Goal: Task Accomplishment & Management: Use online tool/utility

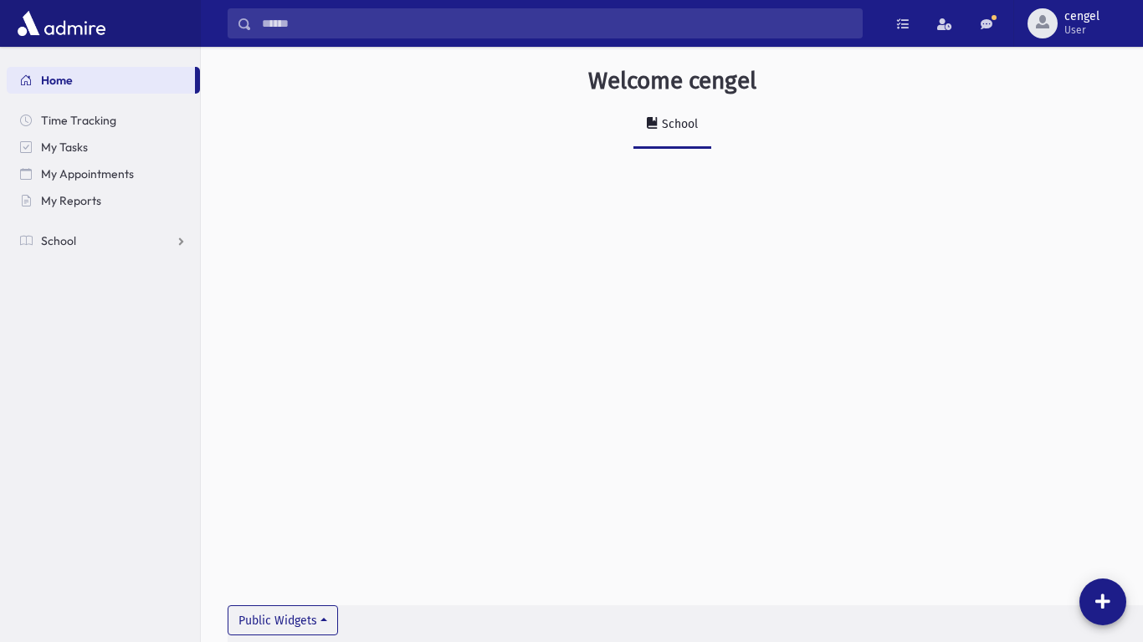
click at [1040, 173] on div "Welcome cengel School Public Widgets" at bounding box center [672, 121] width 942 height 149
click at [60, 241] on span "School" at bounding box center [58, 240] width 35 height 15
click at [69, 296] on span "Attendance" at bounding box center [81, 294] width 62 height 15
click at [79, 323] on span "Entry" at bounding box center [78, 321] width 28 height 15
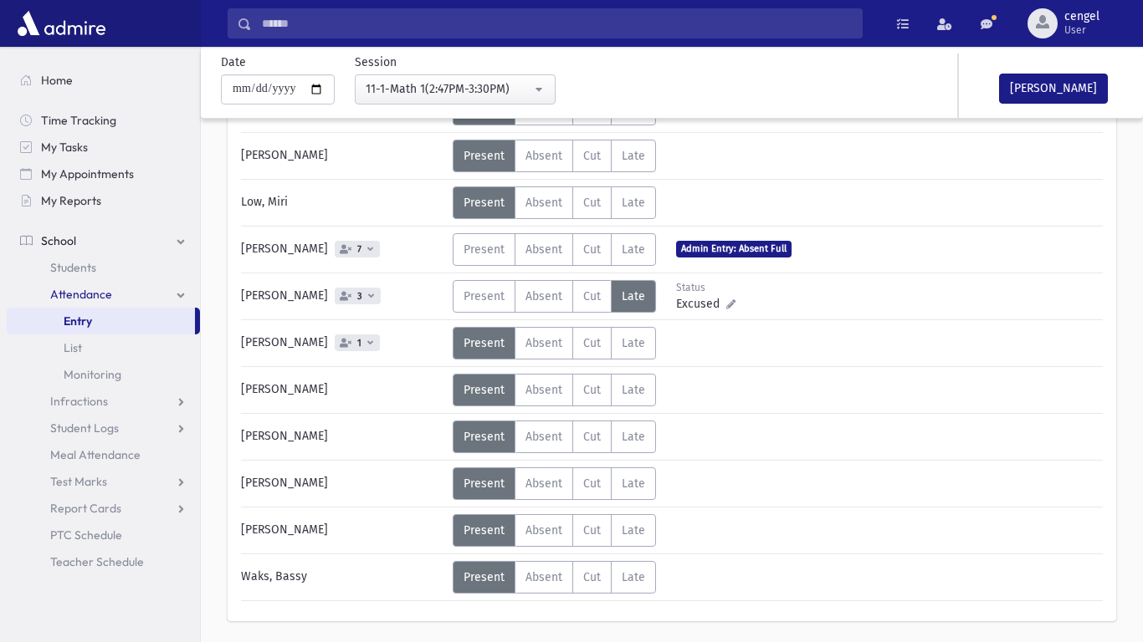
scroll to position [402, 0]
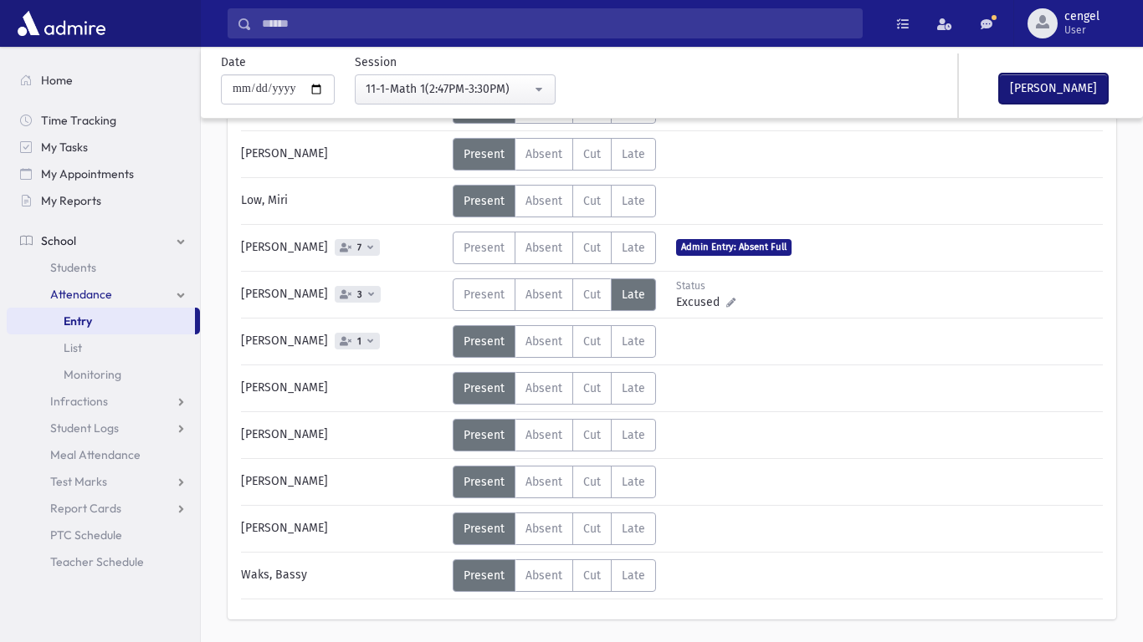
click at [1048, 95] on button "[PERSON_NAME]" at bounding box center [1053, 89] width 109 height 30
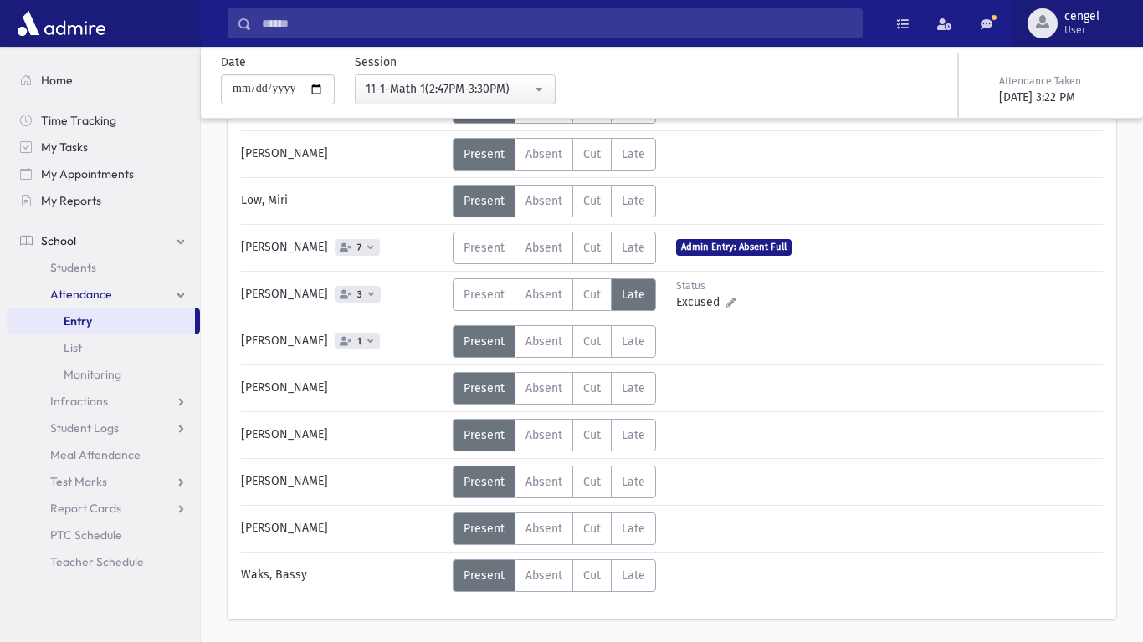
click at [1077, 28] on span "User" at bounding box center [1081, 29] width 35 height 13
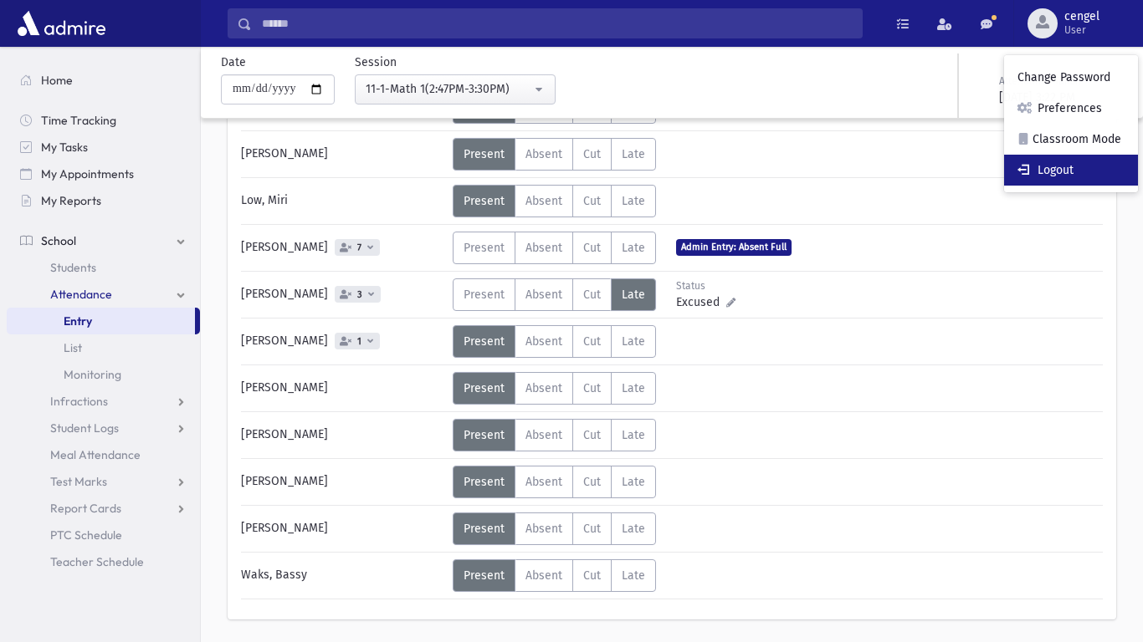
click at [1059, 171] on link "Logout" at bounding box center [1071, 170] width 134 height 31
